Goal: Transaction & Acquisition: Subscribe to service/newsletter

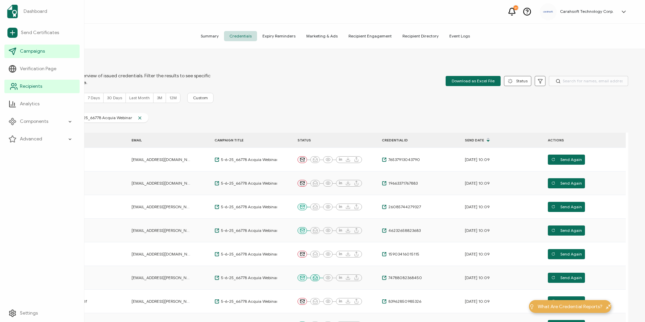
click at [22, 90] on link "Recipients" at bounding box center [41, 86] width 75 height 13
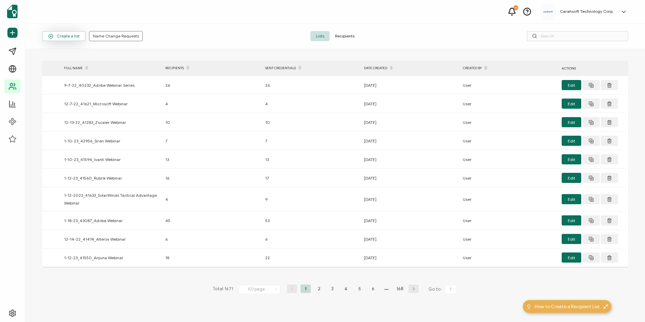
click at [54, 38] on span "Create a list" at bounding box center [63, 36] width 31 height 5
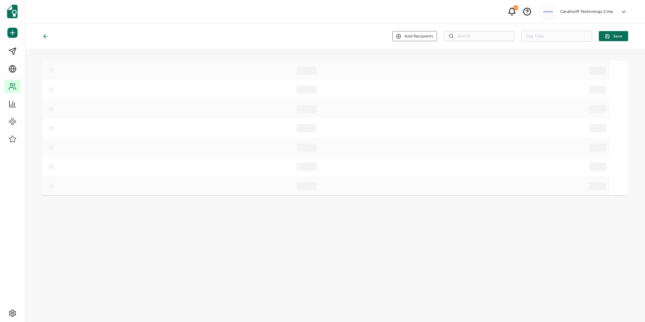
type input "List 1672"
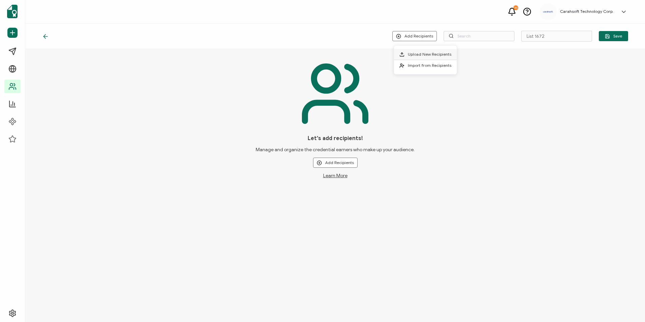
click at [311, 55] on span "Upload New Recipients" at bounding box center [429, 54] width 43 height 5
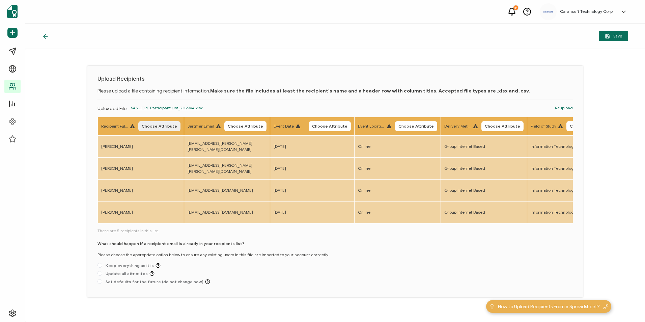
click at [156, 129] on button "Choose Attribute" at bounding box center [159, 126] width 42 height 10
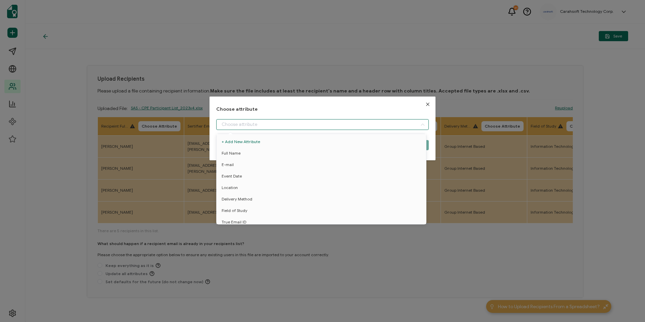
click at [270, 124] on input "dialog" at bounding box center [322, 124] width 212 height 11
click at [268, 156] on li "Full Name" at bounding box center [322, 152] width 215 height 11
type input "Full Name"
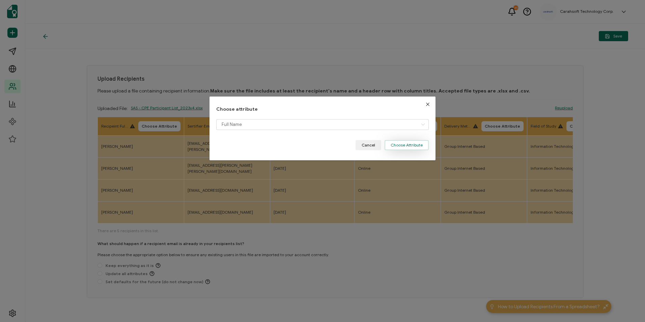
click at [311, 145] on button "Choose Attribute" at bounding box center [406, 145] width 44 height 10
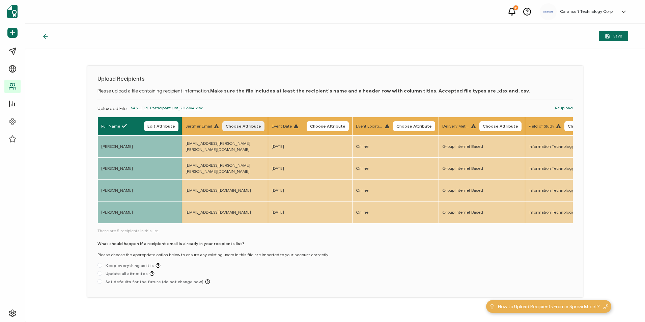
click at [246, 125] on span "Choose Attribute" at bounding box center [243, 126] width 35 height 4
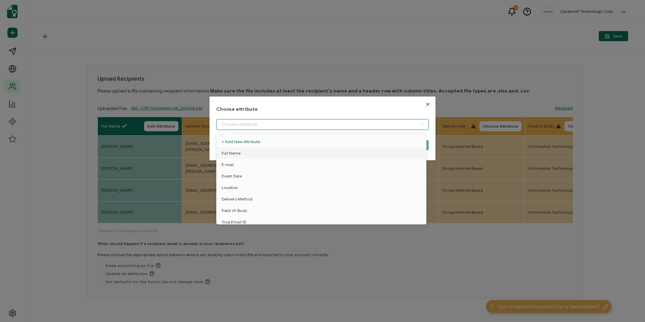
click at [239, 127] on input "dialog" at bounding box center [322, 124] width 212 height 11
click at [241, 163] on li "E-mail" at bounding box center [322, 164] width 215 height 11
type input "E-mail"
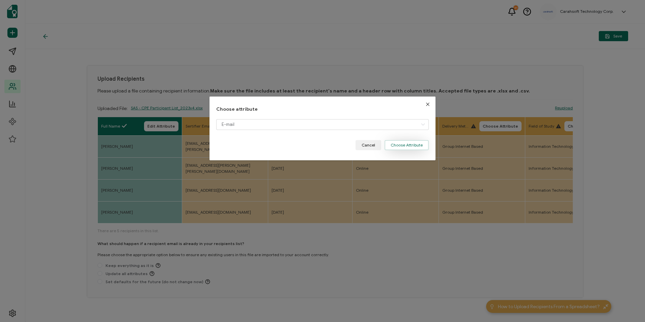
click at [311, 145] on button "Choose Attribute" at bounding box center [406, 145] width 44 height 10
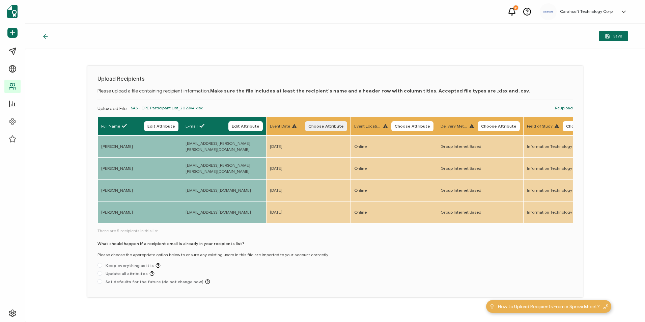
click at [311, 129] on button "Choose Attribute" at bounding box center [326, 126] width 42 height 10
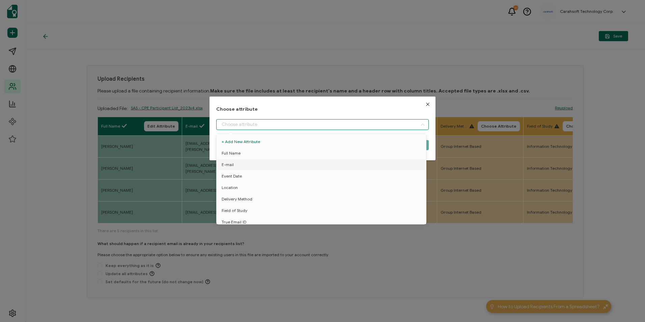
click at [270, 129] on input "dialog" at bounding box center [322, 124] width 212 height 11
click at [246, 173] on li "Event Date" at bounding box center [322, 175] width 215 height 11
type input "Event Date"
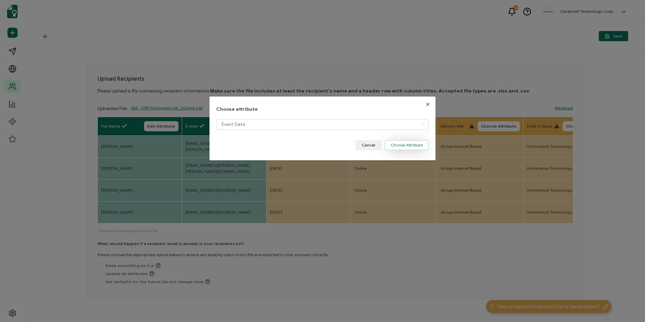
click at [311, 144] on button "Choose Attribute" at bounding box center [406, 145] width 44 height 10
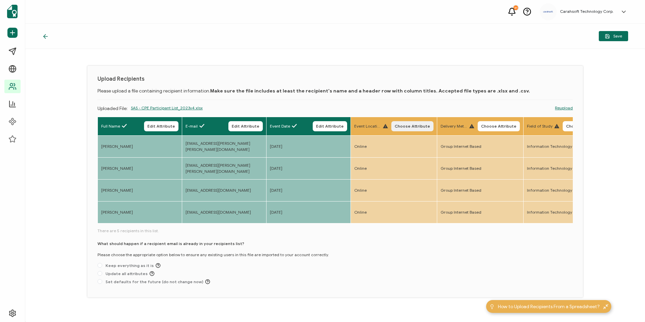
click at [311, 126] on span "Choose Attribute" at bounding box center [411, 126] width 35 height 4
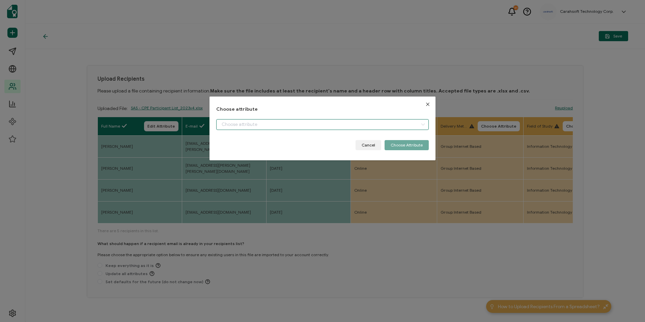
click at [297, 124] on input "dialog" at bounding box center [322, 124] width 212 height 11
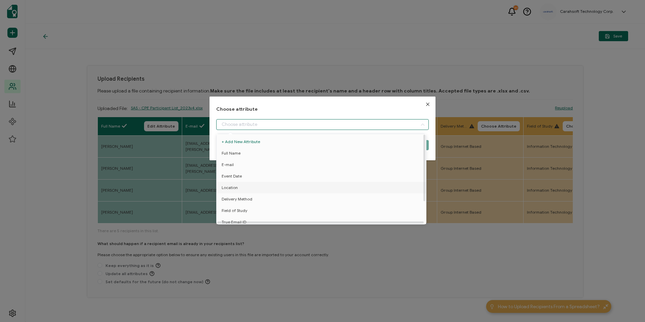
click at [243, 187] on li "Location" at bounding box center [322, 187] width 215 height 11
type input "Location"
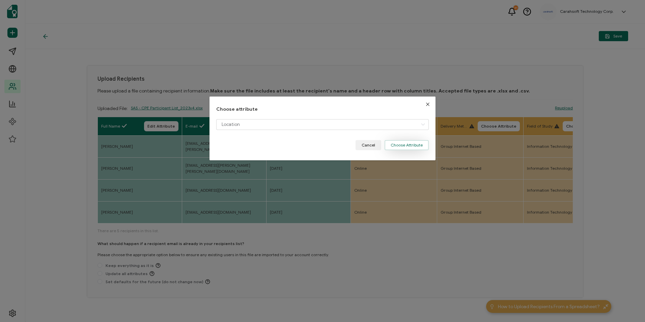
click at [311, 141] on button "Choose Attribute" at bounding box center [406, 145] width 44 height 10
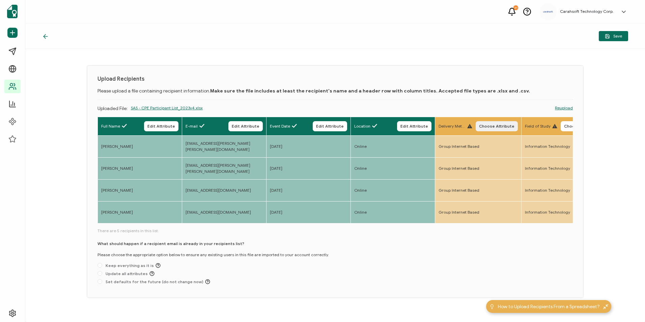
click at [311, 127] on span "Choose Attribute" at bounding box center [496, 126] width 35 height 4
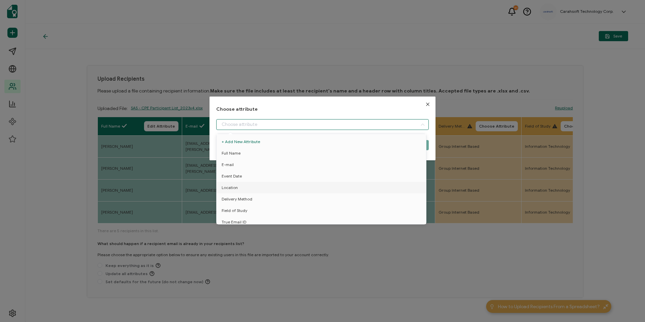
click at [290, 127] on input "dialog" at bounding box center [322, 124] width 212 height 11
click at [270, 195] on li "Delivery Method" at bounding box center [322, 198] width 215 height 11
type input "Delivery Method"
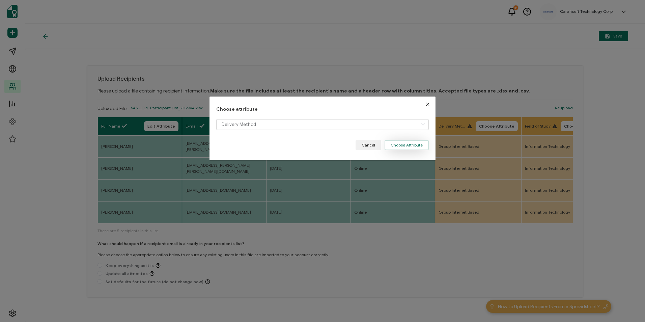
click at [311, 147] on button "Choose Attribute" at bounding box center [406, 145] width 44 height 10
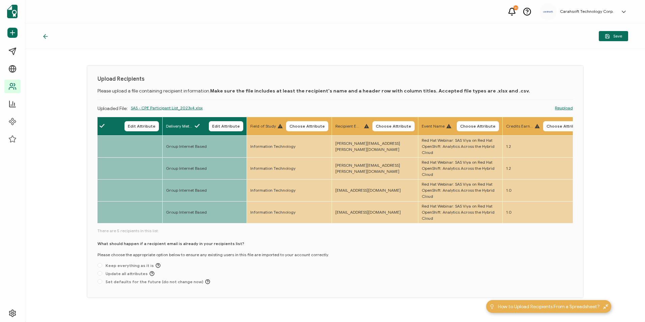
scroll to position [0, 302]
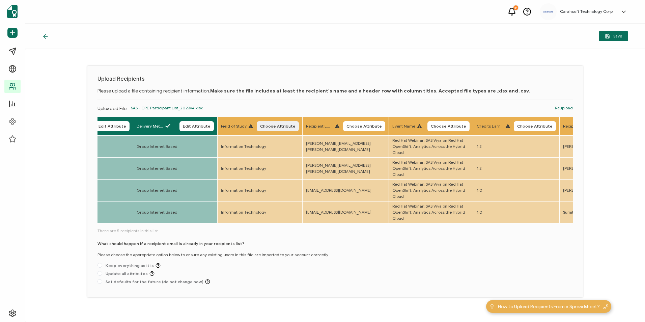
click at [271, 122] on button "Choose Attribute" at bounding box center [278, 126] width 42 height 10
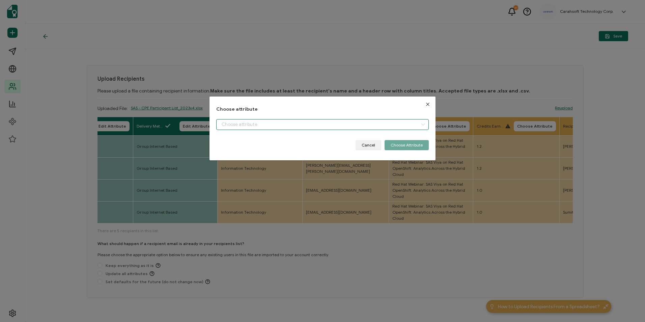
click at [260, 129] on input "dialog" at bounding box center [322, 124] width 212 height 11
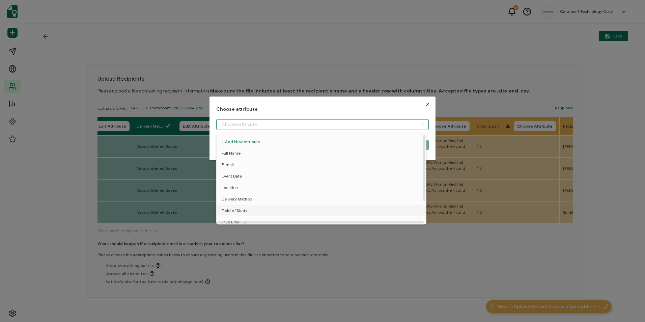
click at [248, 195] on li "Field of Study" at bounding box center [322, 210] width 215 height 11
type input "Field of Study"
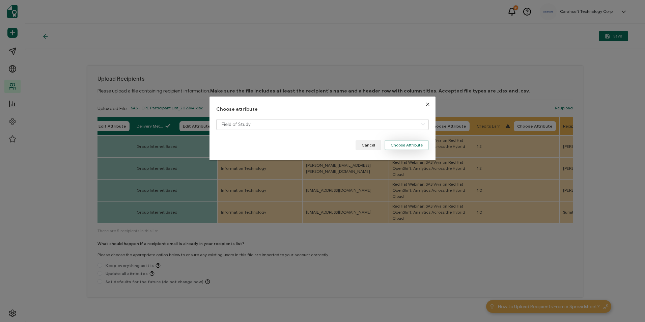
click at [311, 144] on button "Choose Attribute" at bounding box center [406, 145] width 44 height 10
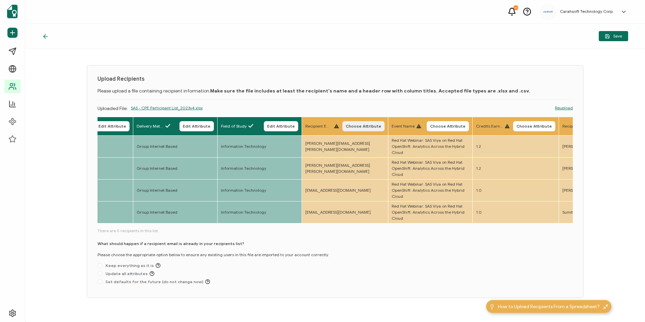
click at [311, 125] on span "Choose Attribute" at bounding box center [363, 126] width 35 height 4
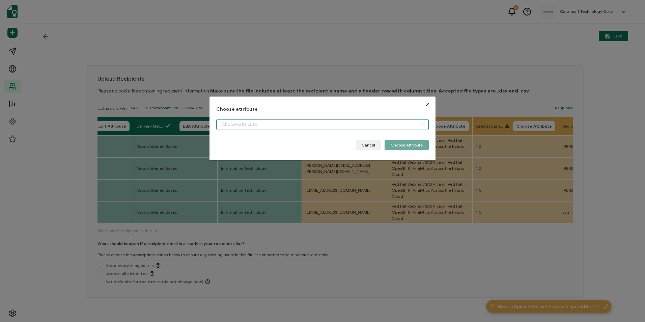
click at [296, 126] on input "dialog" at bounding box center [322, 124] width 212 height 11
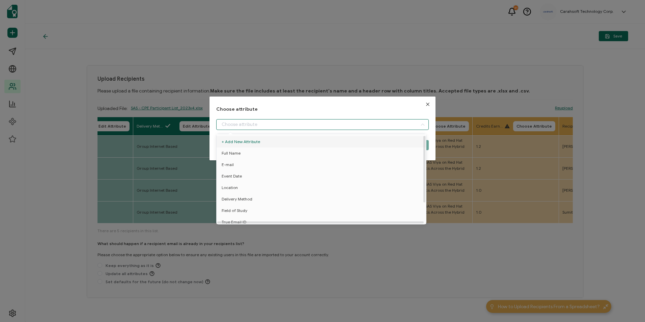
scroll to position [30, 0]
click at [259, 191] on li "True Email ID" at bounding box center [322, 195] width 215 height 11
type input "True Email ID"
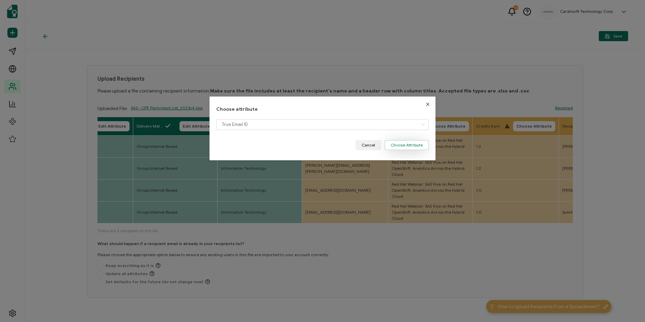
click at [311, 143] on button "Choose Attribute" at bounding box center [406, 145] width 44 height 10
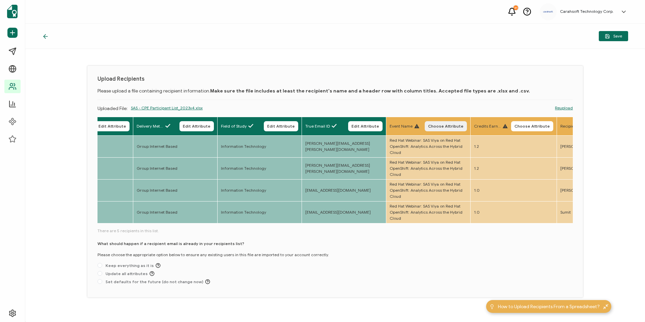
click at [311, 127] on span "Choose Attribute" at bounding box center [445, 126] width 35 height 4
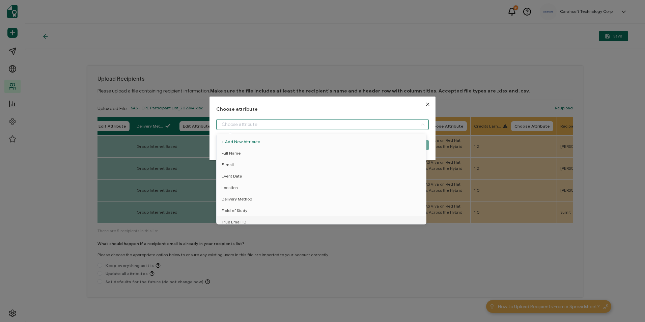
click at [311, 124] on input "dialog" at bounding box center [322, 124] width 212 height 11
click at [260, 195] on li "Event Name" at bounding box center [322, 206] width 215 height 11
type input "Event Name"
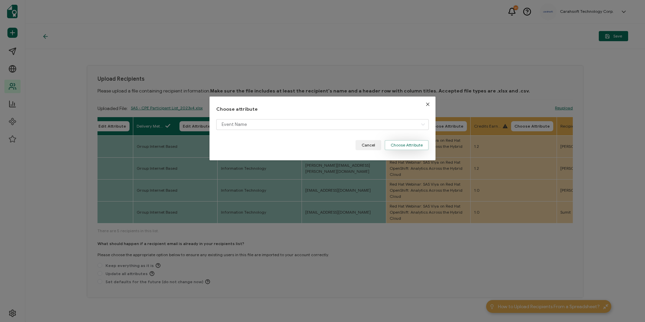
click at [311, 145] on button "Choose Attribute" at bounding box center [406, 145] width 44 height 10
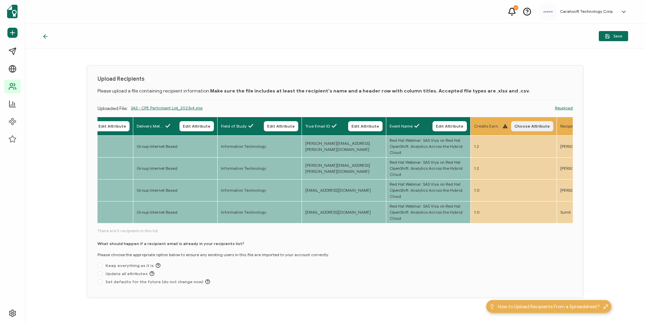
click at [311, 127] on span "Choose Attribute" at bounding box center [531, 126] width 35 height 4
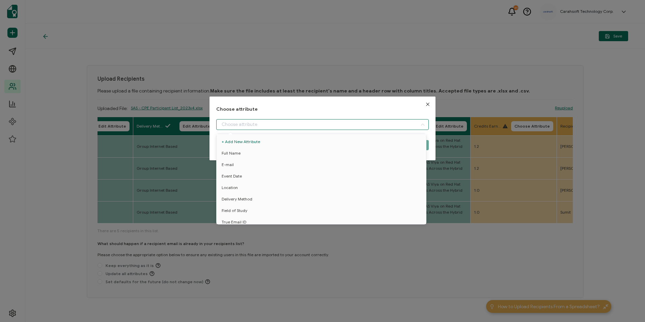
click at [311, 120] on input "dialog" at bounding box center [322, 124] width 212 height 11
click at [269, 195] on li "Credit Earned" at bounding box center [322, 218] width 215 height 11
type input "Credit Earned"
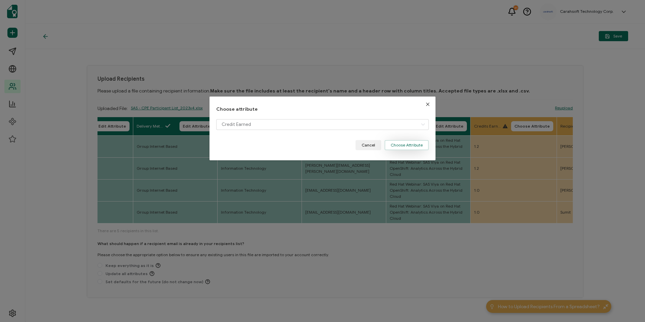
click at [311, 147] on button "Choose Attribute" at bounding box center [406, 145] width 44 height 10
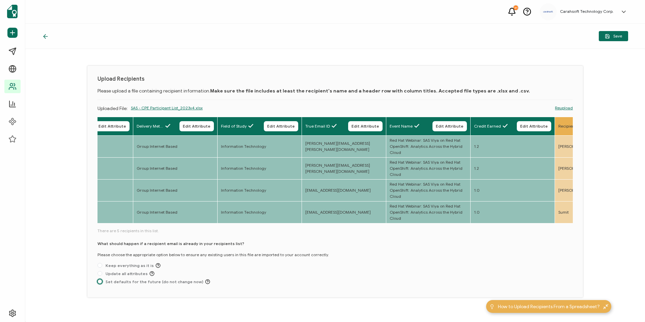
click at [99, 195] on span at bounding box center [99, 281] width 5 height 5
click at [99, 195] on input "Set defaults for the future (do not change now)" at bounding box center [99, 281] width 5 height 5
radio input "true"
click at [311, 33] on button "Save" at bounding box center [612, 36] width 29 height 10
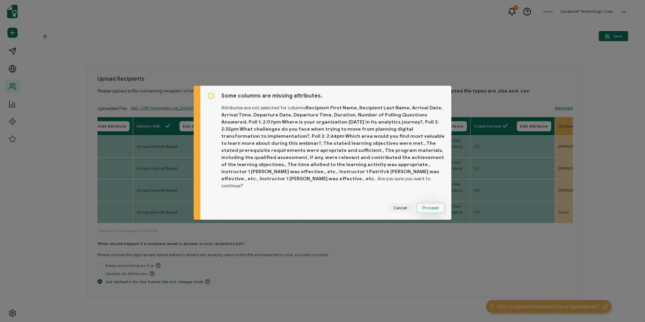
click at [311, 195] on span "Proceed" at bounding box center [430, 208] width 16 height 4
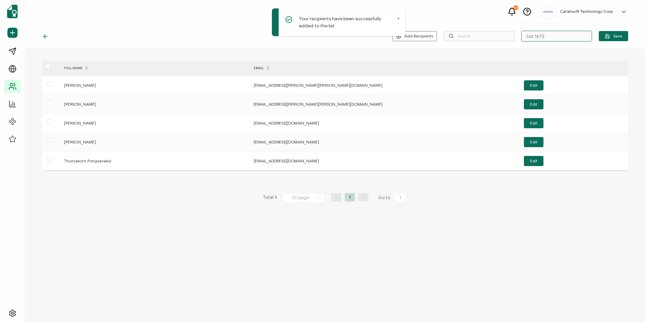
drag, startPoint x: 554, startPoint y: 35, endPoint x: 521, endPoint y: 34, distance: 32.7
click at [311, 34] on input "List 1672" at bounding box center [556, 36] width 71 height 11
type input "9-9-25_71579 Red Hat Webinar"
click at [311, 36] on icon "button" at bounding box center [606, 36] width 5 height 5
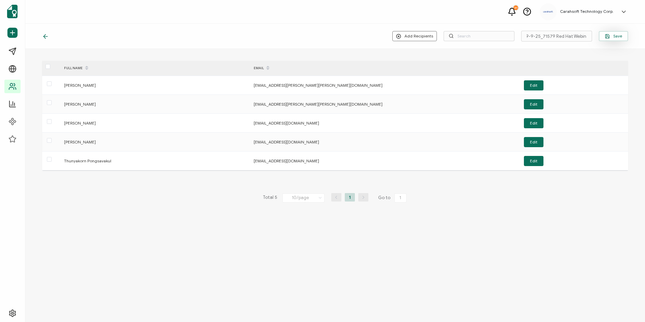
scroll to position [0, 0]
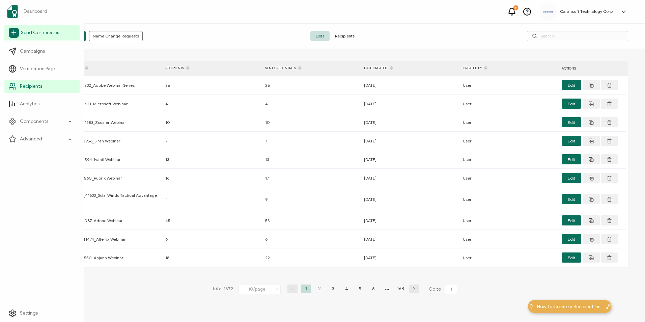
click at [42, 38] on link "Send Certificates" at bounding box center [41, 33] width 75 height 16
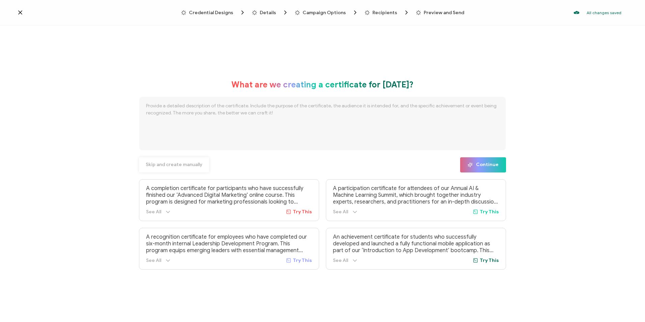
click at [164, 164] on span "Skip and create manually" at bounding box center [174, 164] width 57 height 5
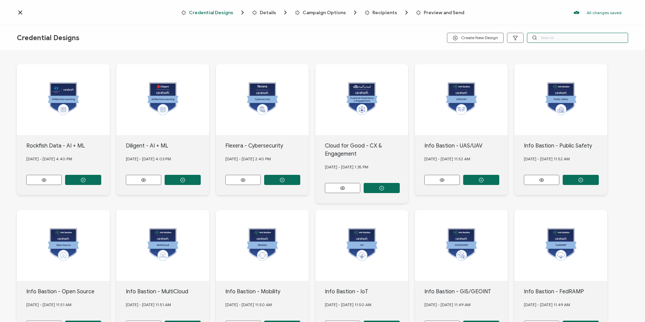
click at [311, 40] on input "text" at bounding box center [577, 38] width 101 height 10
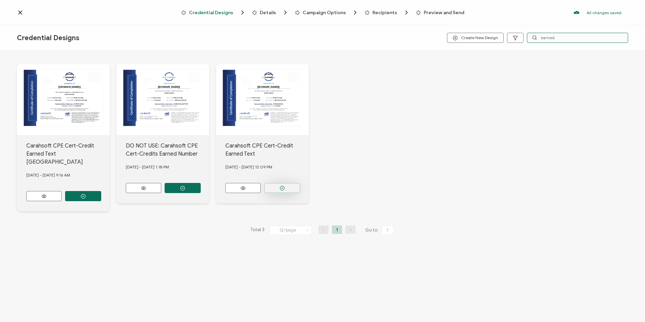
type input "earned"
click at [285, 188] on button "button" at bounding box center [282, 188] width 36 height 10
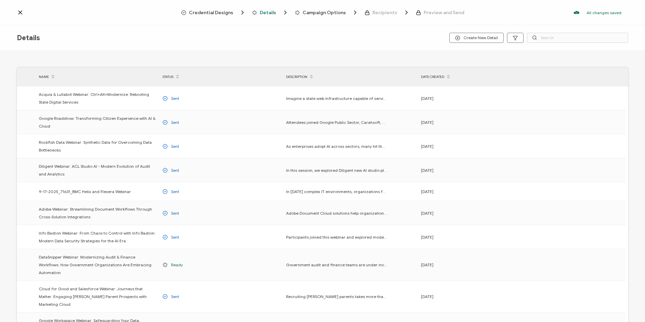
click at [210, 13] on span "Credential Designs" at bounding box center [211, 12] width 44 height 5
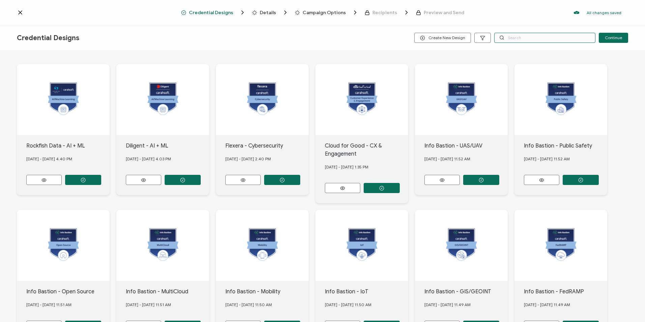
click at [311, 39] on input "text" at bounding box center [544, 38] width 101 height 10
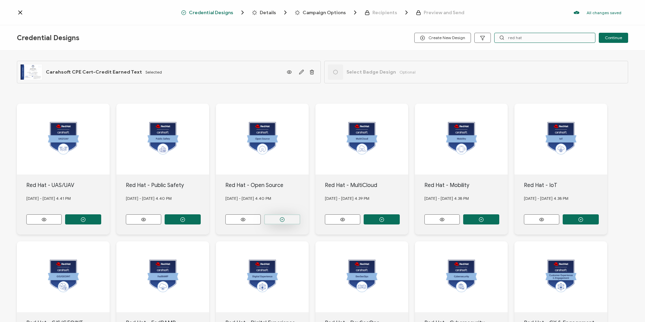
type input "red hat"
click at [287, 195] on button "button" at bounding box center [282, 219] width 36 height 10
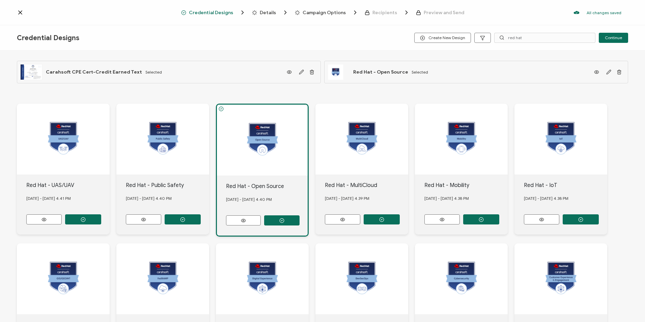
click at [262, 9] on div "Details" at bounding box center [263, 12] width 22 height 7
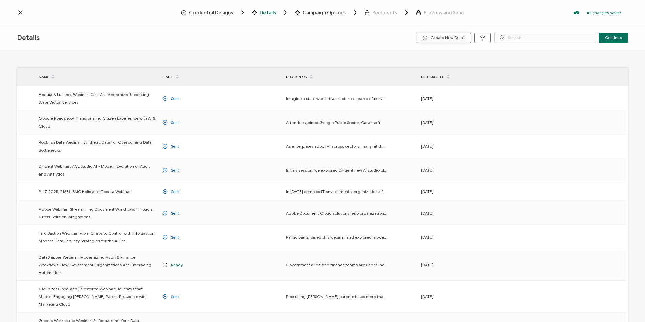
click at [311, 34] on button "Create New Detail" at bounding box center [443, 38] width 54 height 10
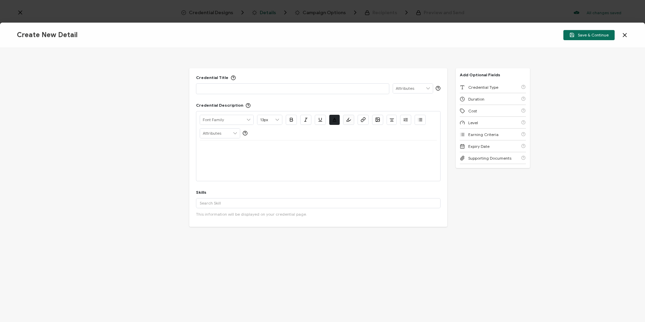
click at [243, 86] on p at bounding box center [293, 88] width 186 height 7
click at [244, 150] on p at bounding box center [318, 148] width 237 height 6
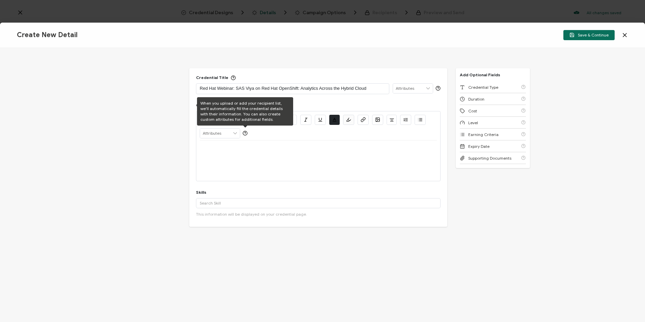
click at [240, 150] on p at bounding box center [318, 148] width 237 height 6
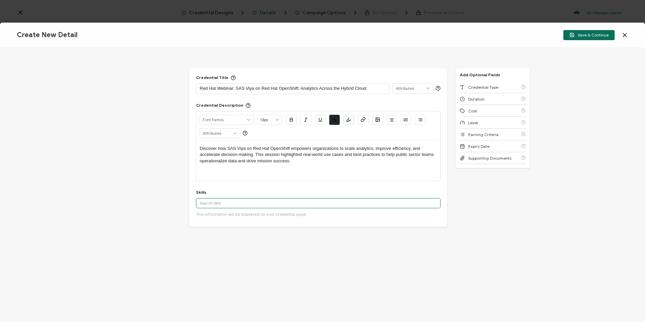
click at [247, 195] on input "text" at bounding box center [318, 203] width 244 height 10
type input "SAS Viya"
click at [229, 195] on button "Add 'SAS Viya'" at bounding box center [218, 218] width 39 height 10
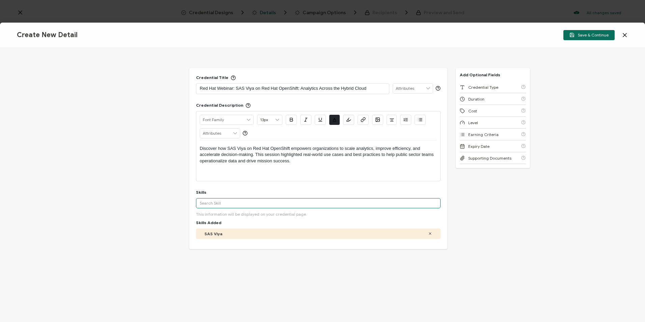
click at [225, 195] on input "text" at bounding box center [318, 203] width 244 height 10
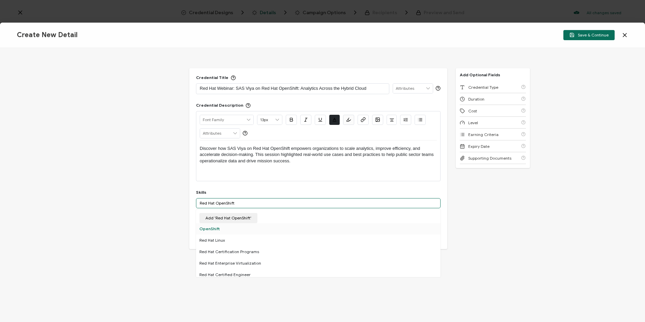
type input "Red Hat OpenShift"
click at [220, 195] on div "OpenShift" at bounding box center [318, 228] width 244 height 11
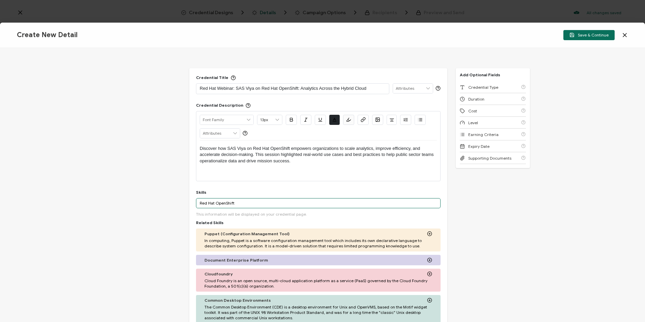
drag, startPoint x: 250, startPoint y: 204, endPoint x: 161, endPoint y: 207, distance: 89.4
click at [161, 195] on div "Credential Title Red Hat Webinar: SAS Viya on Red Hat OpenShift: Analytics Acro…" at bounding box center [322, 185] width 645 height 274
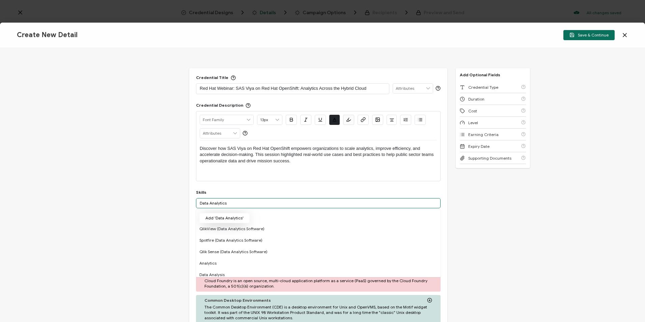
type input "Data Analytics"
click at [215, 195] on button "Add 'Data Analytics'" at bounding box center [224, 218] width 50 height 10
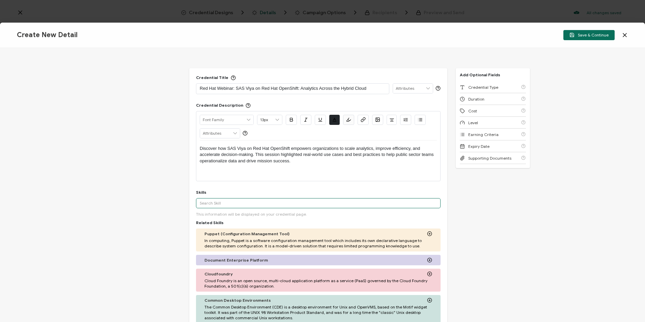
click at [226, 195] on input "text" at bounding box center [318, 203] width 244 height 10
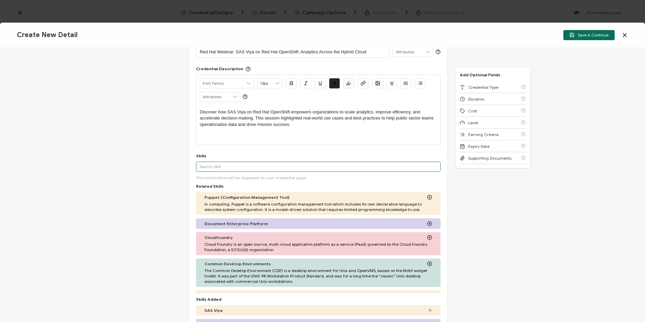
scroll to position [101, 0]
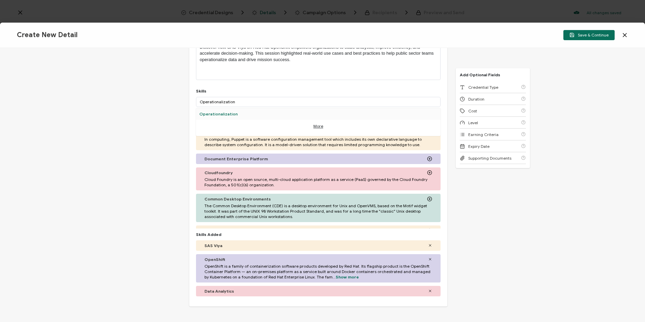
click at [245, 112] on div "Operationalization" at bounding box center [318, 113] width 244 height 11
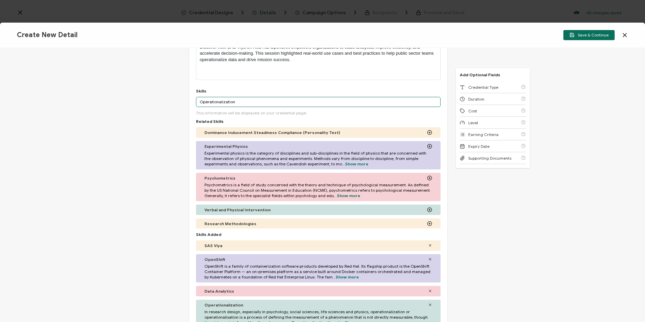
drag, startPoint x: 240, startPoint y: 99, endPoint x: 167, endPoint y: 101, distance: 73.5
click at [167, 101] on div "Credential Title Red Hat Webinar: SAS Viya on Red Hat OpenShift: Analytics Acro…" at bounding box center [322, 185] width 645 height 274
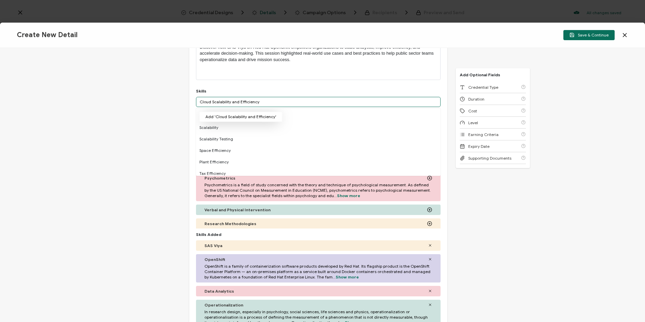
type input "Cloud Scalability and Efficiency"
click at [225, 118] on button "Add 'Cloud Scalability and Efficiency'" at bounding box center [240, 117] width 83 height 10
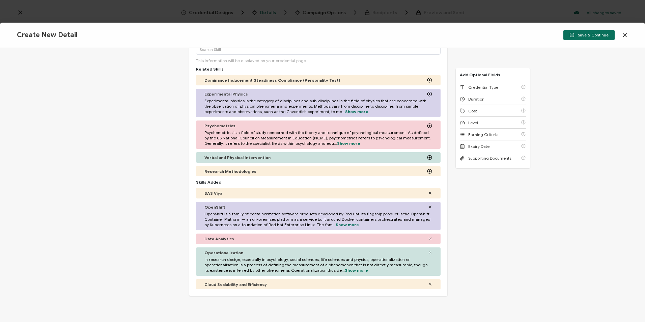
scroll to position [208, 0]
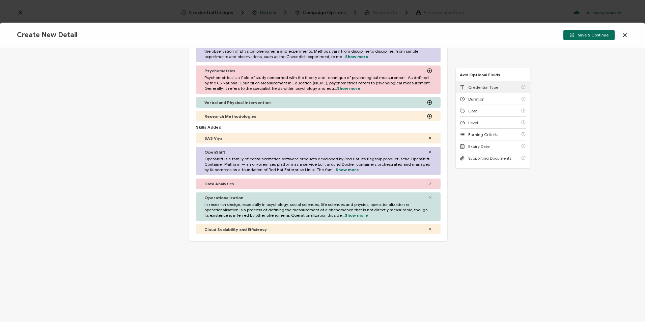
click at [311, 89] on span "Credential Type" at bounding box center [483, 87] width 30 height 5
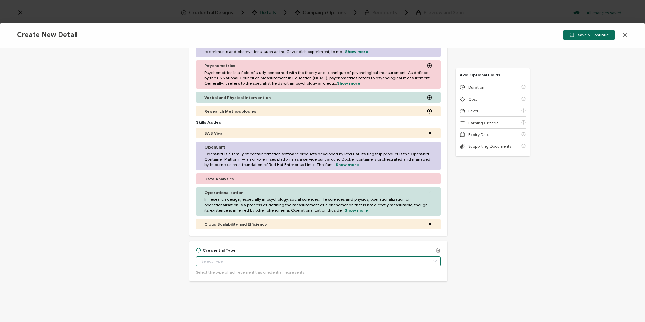
click at [273, 195] on input "text" at bounding box center [318, 261] width 244 height 10
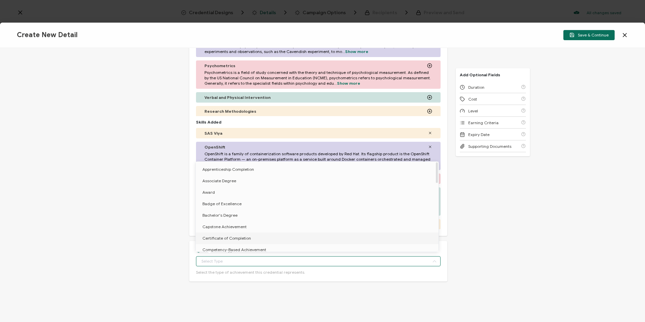
click at [260, 195] on li "Certificate of Completion" at bounding box center [318, 237] width 245 height 11
type input "Certificate of Completion"
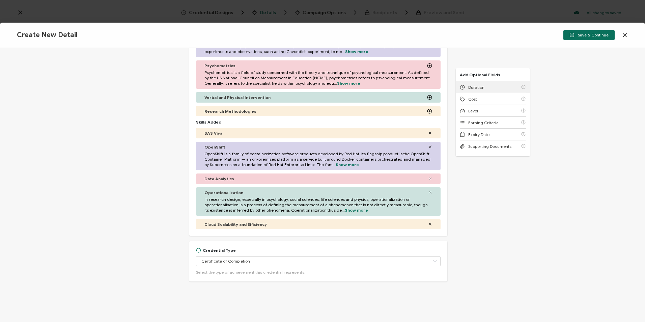
click at [311, 89] on span "Duration" at bounding box center [476, 87] width 16 height 5
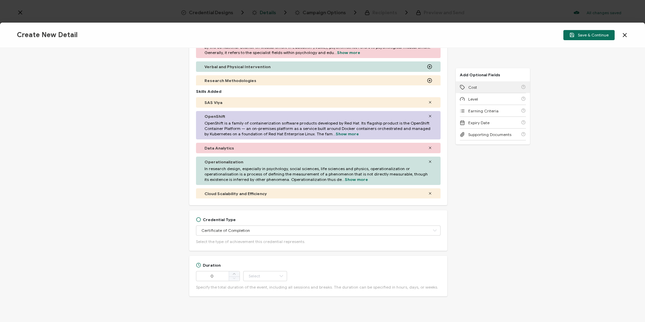
scroll to position [259, 0]
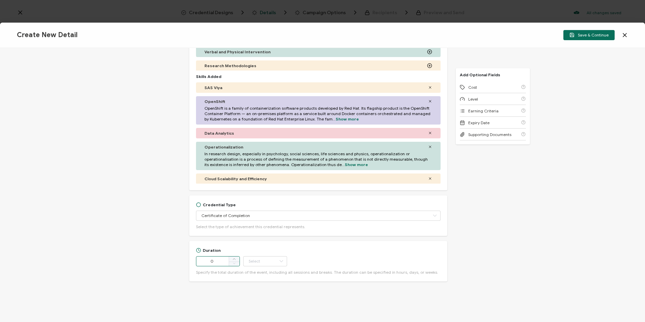
click at [149, 195] on div "Credential Title Red Hat Webinar: SAS Viya on Red Hat OpenShift: Analytics Acro…" at bounding box center [322, 185] width 645 height 274
type input "60"
click at [264, 195] on input "text" at bounding box center [265, 261] width 44 height 10
click at [264, 195] on li "Minute" at bounding box center [266, 242] width 46 height 11
type input "Minute"
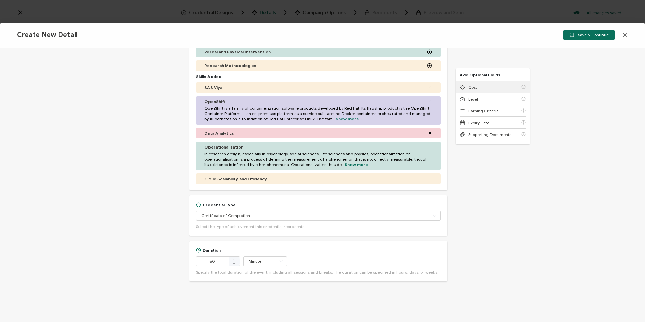
click at [311, 89] on span "Cost" at bounding box center [472, 87] width 9 height 5
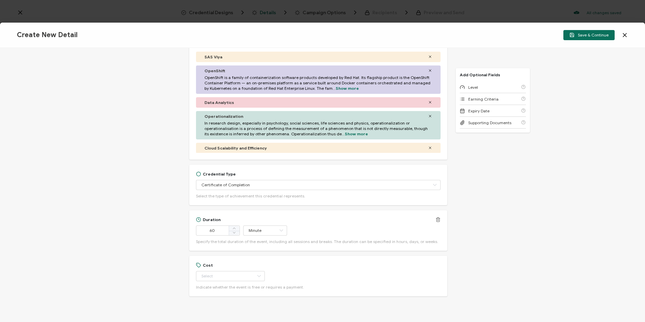
scroll to position [304, 0]
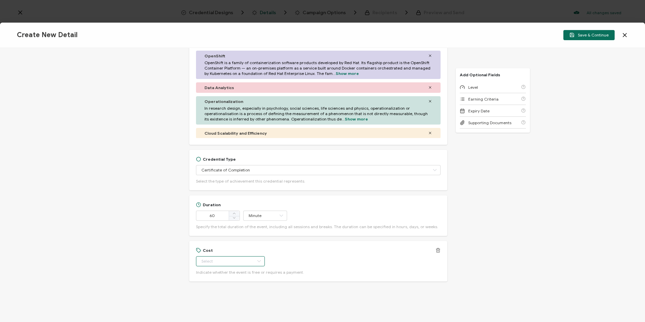
click at [232, 195] on input "text" at bounding box center [230, 261] width 69 height 10
click at [220, 195] on li "Free" at bounding box center [227, 277] width 63 height 11
type input "Free"
click at [311, 87] on span "Level" at bounding box center [473, 87] width 10 height 5
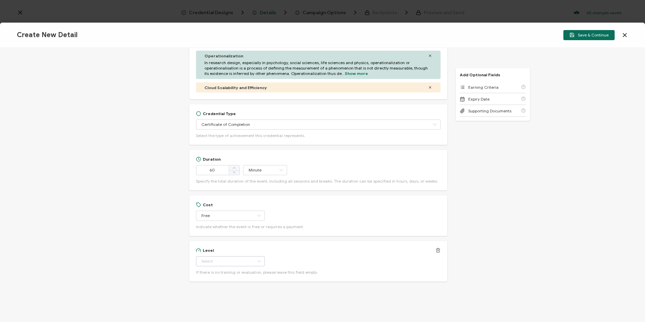
click at [255, 195] on icon at bounding box center [259, 261] width 8 height 10
click at [234, 194] on li "Beginner" at bounding box center [227, 196] width 63 height 11
type input "Beginner"
click at [311, 87] on span "Earning Criteria" at bounding box center [483, 87] width 30 height 5
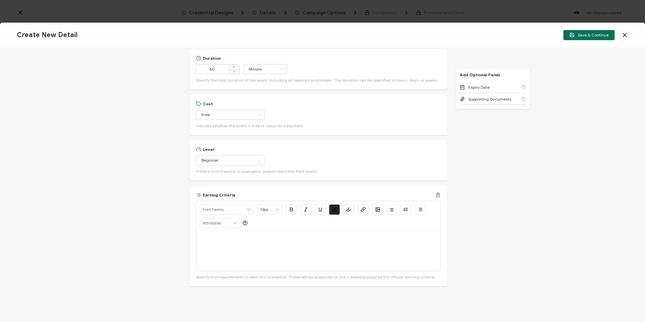
scroll to position [455, 0]
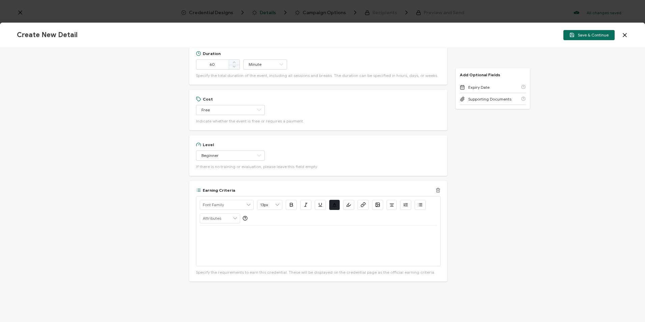
click at [260, 195] on div "Alright Sans [PERSON_NAME] Archivo Black Arial Arimo Blinker Caveat Charm Charm…" at bounding box center [318, 210] width 237 height 29
click at [238, 195] on div at bounding box center [318, 245] width 237 height 40
drag, startPoint x: 234, startPoint y: 245, endPoint x: 237, endPoint y: 242, distance: 3.8
click at [234, 195] on div at bounding box center [318, 245] width 237 height 40
drag, startPoint x: 233, startPoint y: 233, endPoint x: 193, endPoint y: 236, distance: 40.2
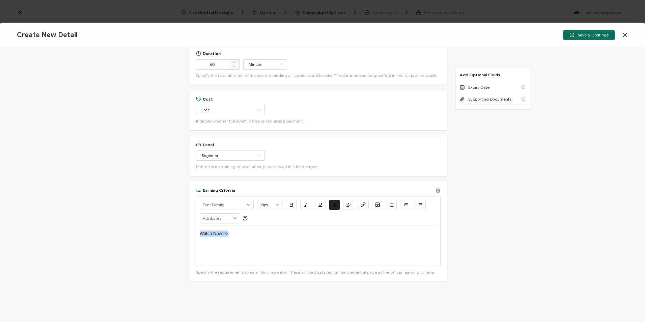
click at [193, 195] on div "Earning Criteria Alright Sans [PERSON_NAME] Archivo Black Arial Arimo Blinker C…" at bounding box center [318, 231] width 258 height 100
click at [311, 195] on icon "button" at bounding box center [362, 205] width 2 height 3
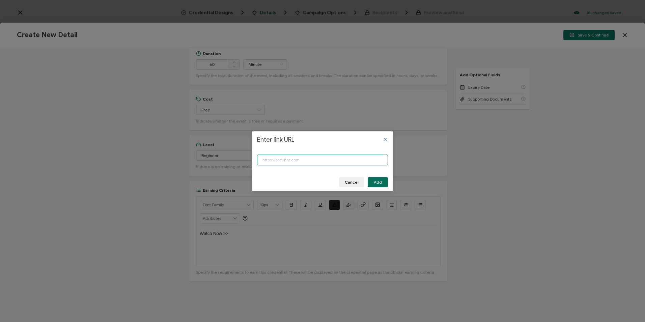
paste input "[URL][DOMAIN_NAME]"
type input "[URL][DOMAIN_NAME]"
click at [311, 178] on button "Add" at bounding box center [377, 182] width 20 height 10
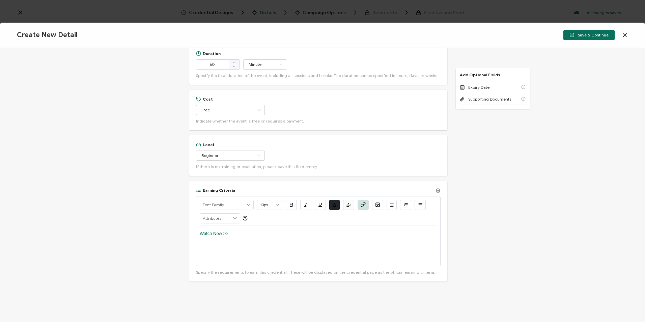
click at [286, 195] on button "button" at bounding box center [291, 205] width 11 height 10
click at [311, 195] on button "button" at bounding box center [320, 205] width 11 height 10
click at [276, 195] on p "Watch Now >>" at bounding box center [318, 233] width 237 height 6
click at [311, 36] on button "Save & Continue" at bounding box center [588, 35] width 51 height 10
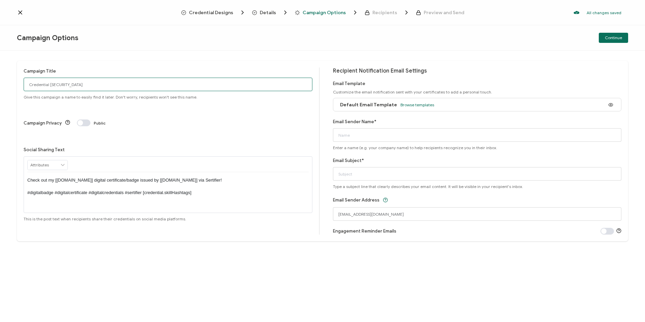
drag, startPoint x: 55, startPoint y: 85, endPoint x: 8, endPoint y: 85, distance: 47.2
click at [8, 85] on div "Campaign Title Credential 1617 Give this campaign a name to easily find it late…" at bounding box center [322, 186] width 645 height 271
type input "9-9-25_71579 Red Hat Webinar"
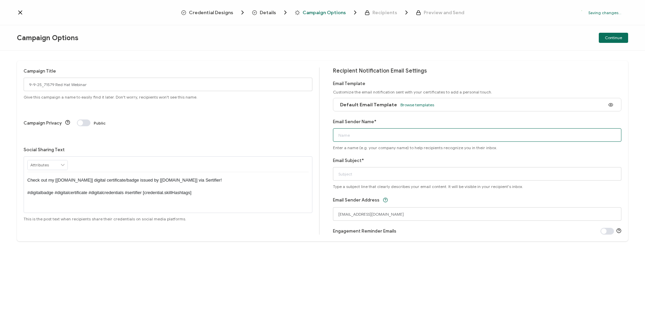
click at [311, 132] on input "Email Sender Name*" at bounding box center [477, 134] width 289 height 13
type input "CPE"
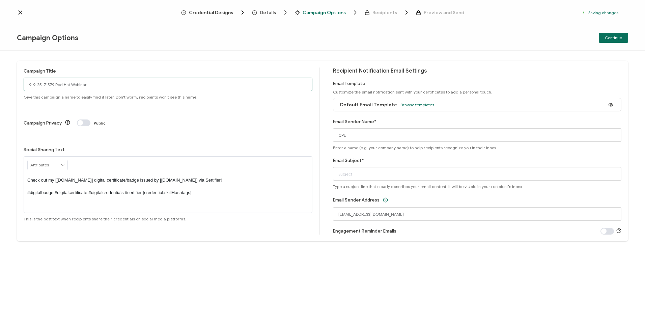
drag, startPoint x: 106, startPoint y: 83, endPoint x: 12, endPoint y: 83, distance: 93.7
click at [12, 83] on div "Campaign Title 9-9-25_71579 Red Hat Webinar Give this campaign a name to easily…" at bounding box center [322, 186] width 645 height 271
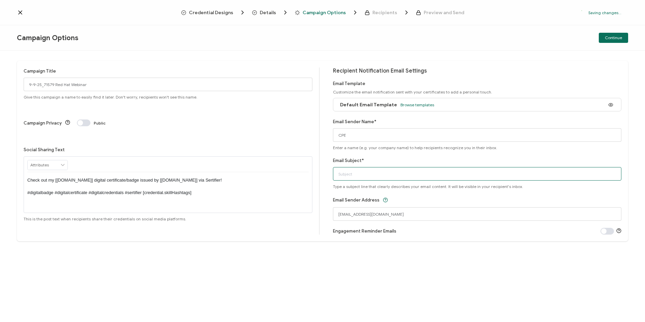
click at [311, 173] on input "Email Subject*" at bounding box center [477, 173] width 289 height 13
paste input "9-9-25_71579 Red Hat Webinar"
type input "9-9-25_71579 Red Hat Webinar"
click at [311, 40] on button "Continue" at bounding box center [612, 38] width 29 height 10
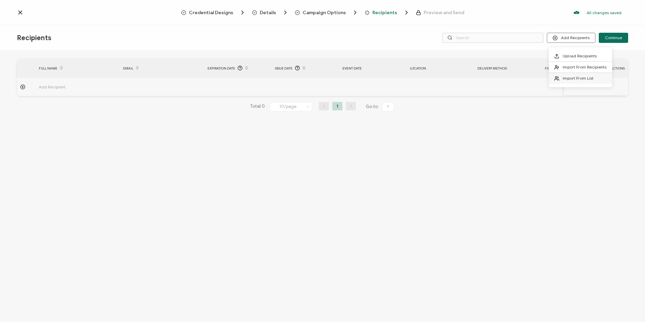
click at [311, 80] on span "Import From List" at bounding box center [577, 78] width 31 height 5
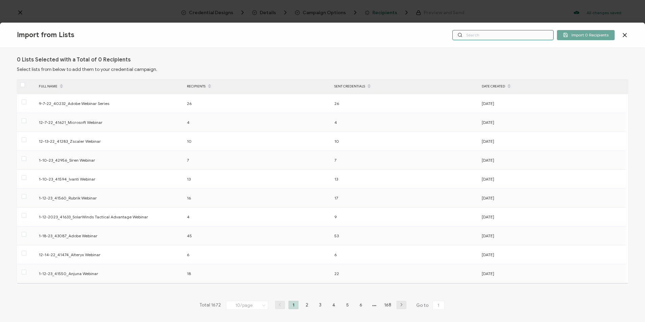
click at [311, 34] on input "text" at bounding box center [502, 35] width 101 height 10
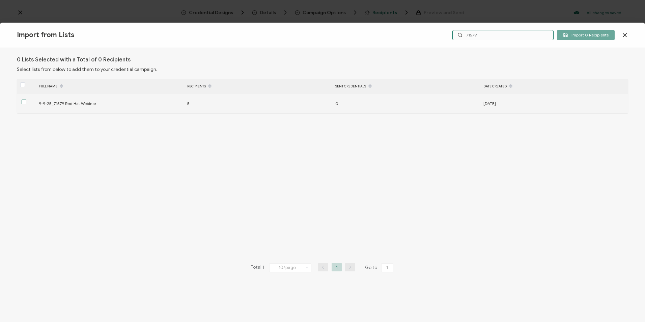
type input "71579"
click at [23, 102] on span at bounding box center [24, 101] width 5 height 5
click at [26, 99] on input "checkbox" at bounding box center [26, 99] width 0 height 0
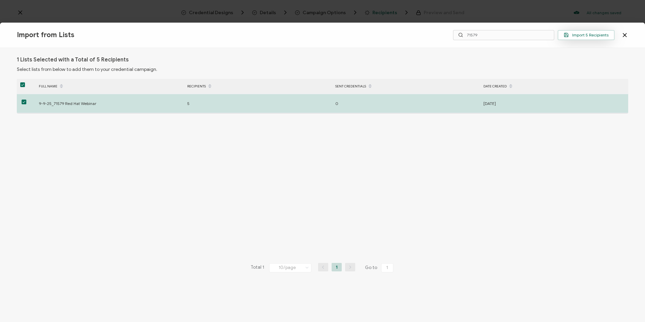
click at [311, 33] on span "Import 5 Recipients" at bounding box center [585, 34] width 45 height 5
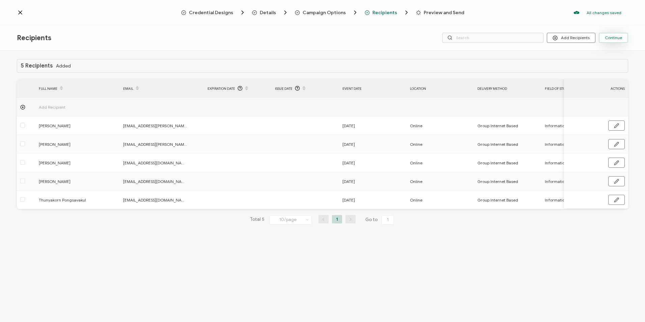
click at [311, 38] on span "Continue" at bounding box center [612, 38] width 17 height 4
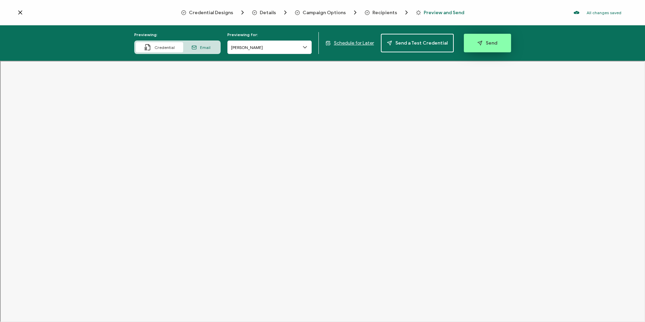
click at [311, 46] on button "Send" at bounding box center [487, 43] width 47 height 19
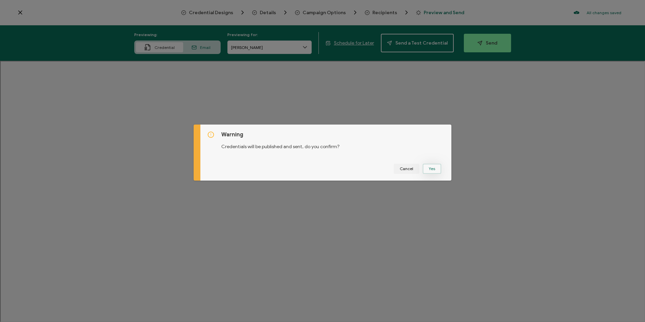
click at [311, 168] on button "Yes" at bounding box center [431, 169] width 19 height 10
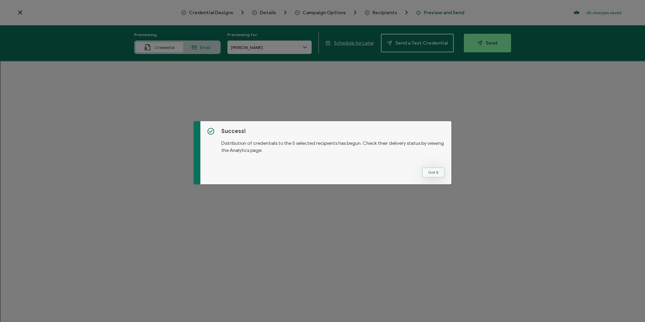
click at [311, 173] on button "Got It" at bounding box center [433, 172] width 23 height 10
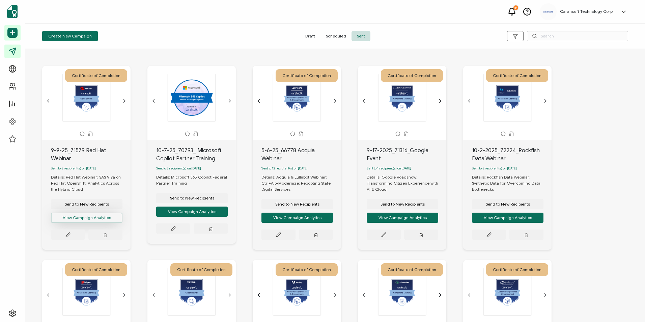
click at [70, 195] on button "View Campaign Analytics" at bounding box center [86, 217] width 71 height 10
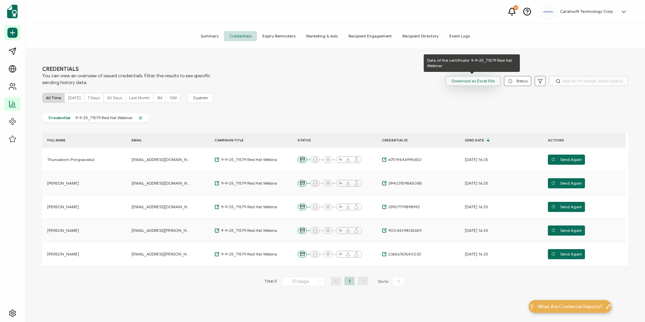
click at [311, 83] on span "Download as Excel File" at bounding box center [472, 81] width 43 height 10
